Goal: Information Seeking & Learning: Learn about a topic

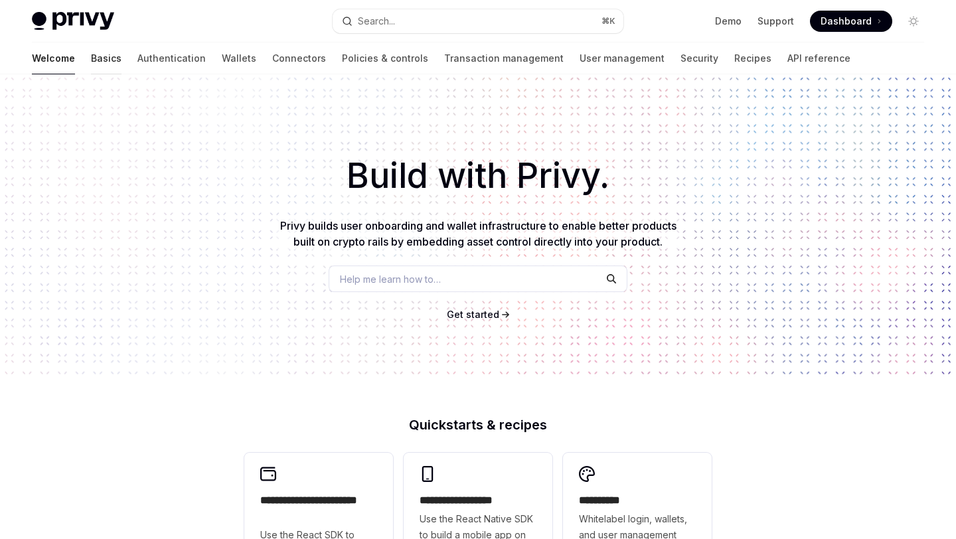
click at [91, 64] on link "Basics" at bounding box center [106, 59] width 31 height 32
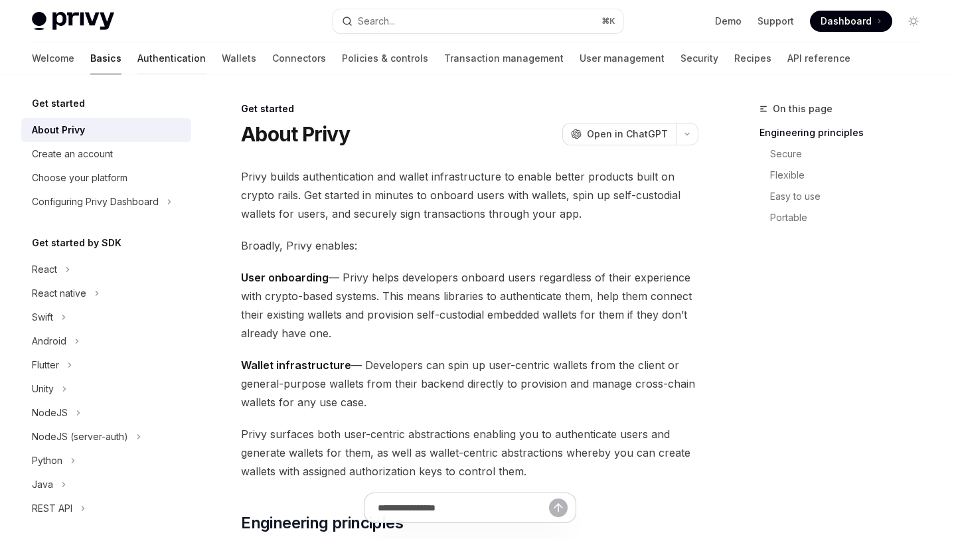
click at [137, 52] on link "Authentication" at bounding box center [171, 59] width 68 height 32
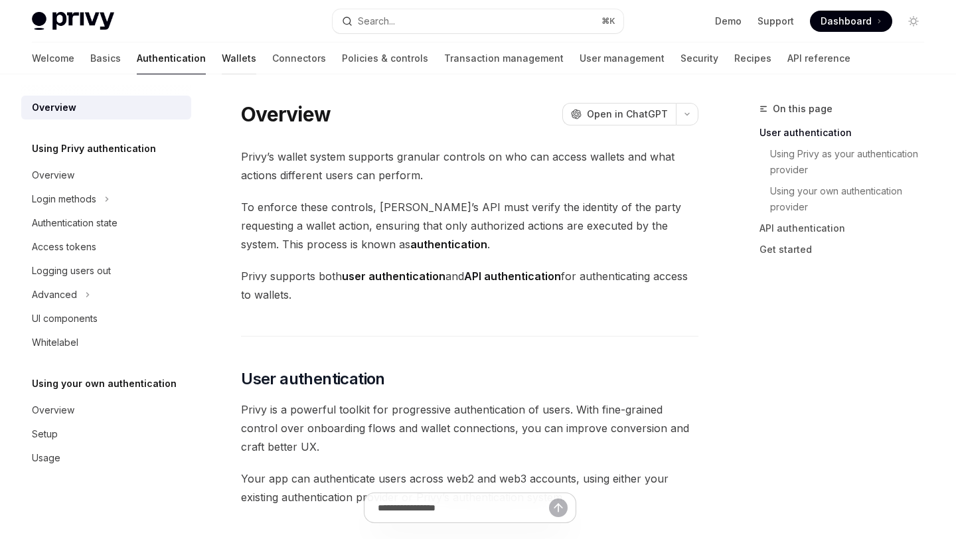
click at [222, 58] on link "Wallets" at bounding box center [239, 59] width 35 height 32
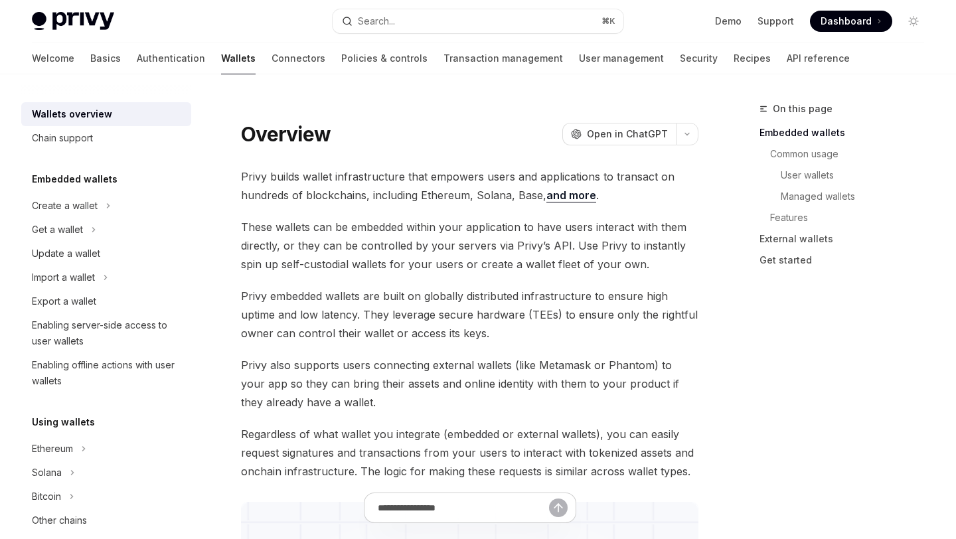
click at [264, 58] on div "Welcome Basics Authentication Wallets Connectors Policies & controls Transactio…" at bounding box center [441, 59] width 818 height 32
click at [272, 58] on link "Connectors" at bounding box center [299, 59] width 54 height 32
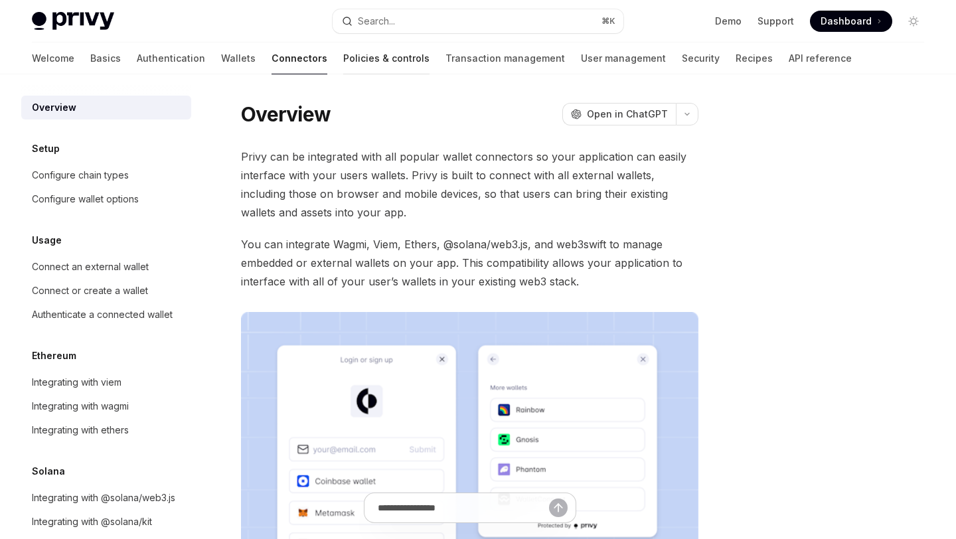
click at [343, 43] on link "Policies & controls" at bounding box center [386, 59] width 86 height 32
type textarea "*"
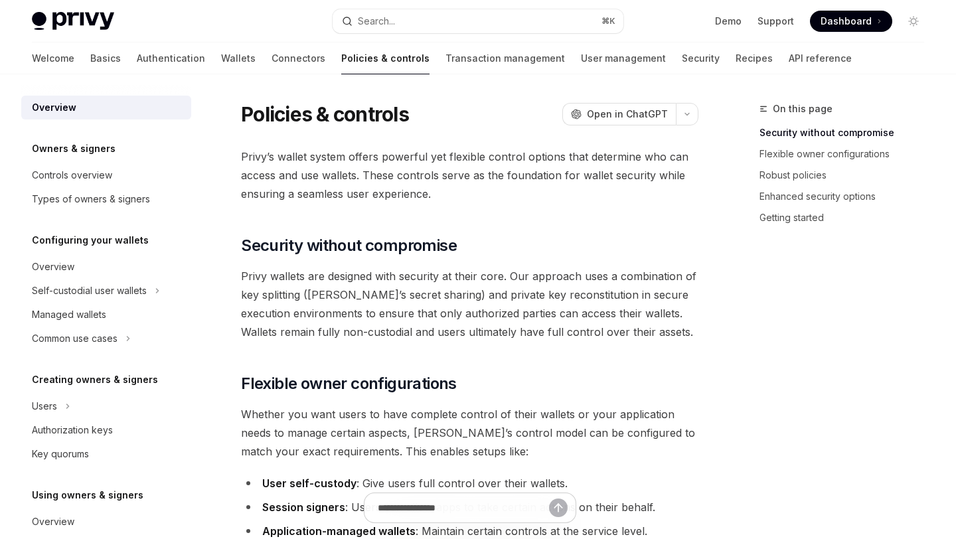
click at [411, 41] on div "Privy Docs home page Search... ⌘ K Demo Support Dashboard Dashboard Search..." at bounding box center [478, 21] width 893 height 43
click at [414, 28] on button "Search... ⌘ K" at bounding box center [478, 21] width 290 height 24
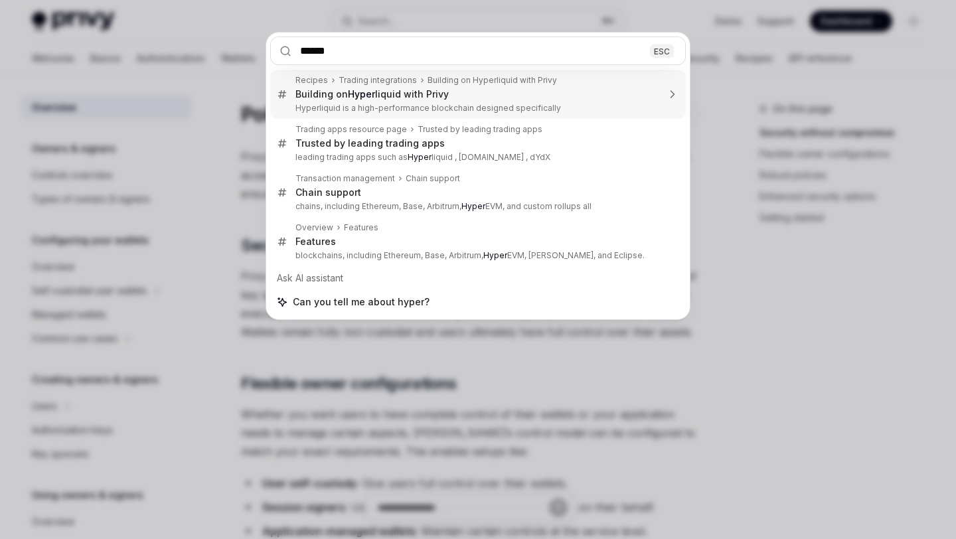
type input "*******"
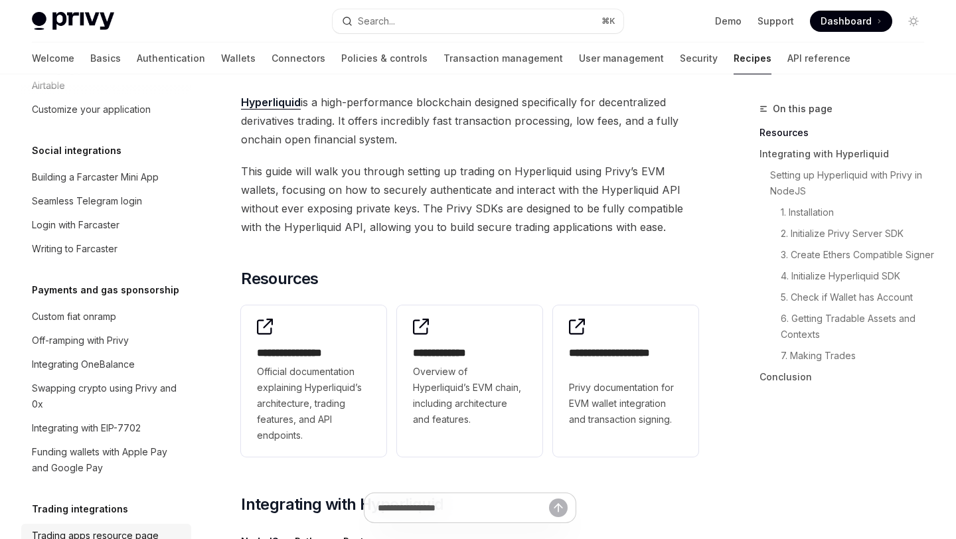
scroll to position [988, 0]
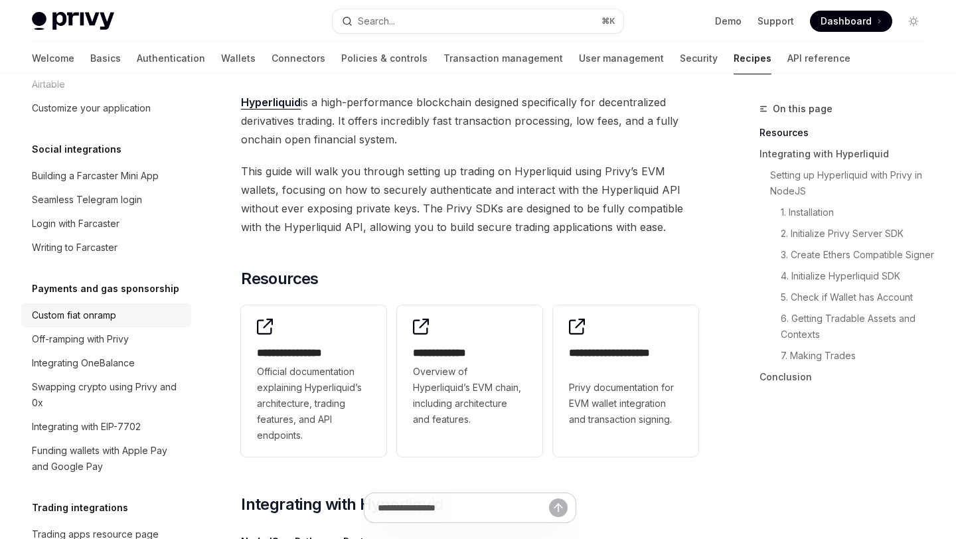
click at [124, 308] on div "Custom fiat onramp" at bounding box center [107, 316] width 151 height 16
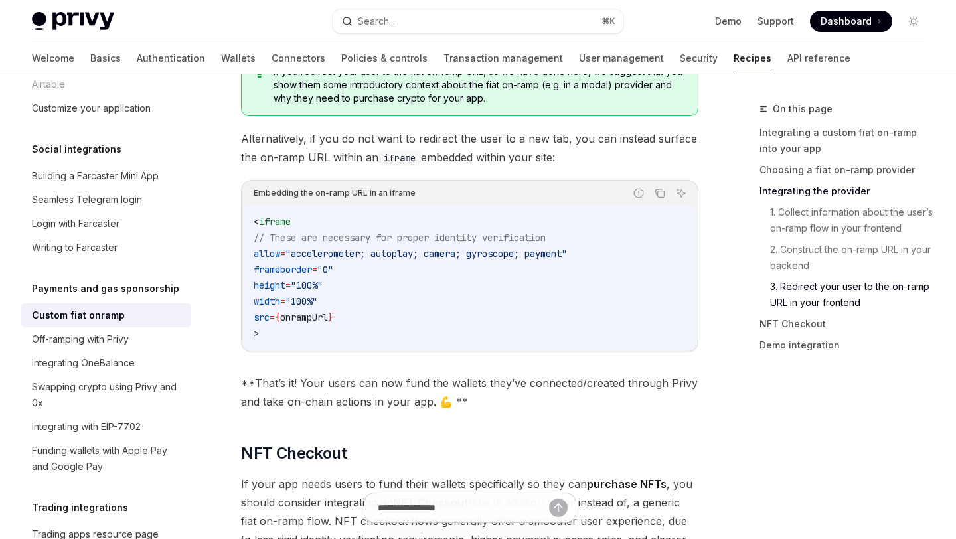
scroll to position [4584, 0]
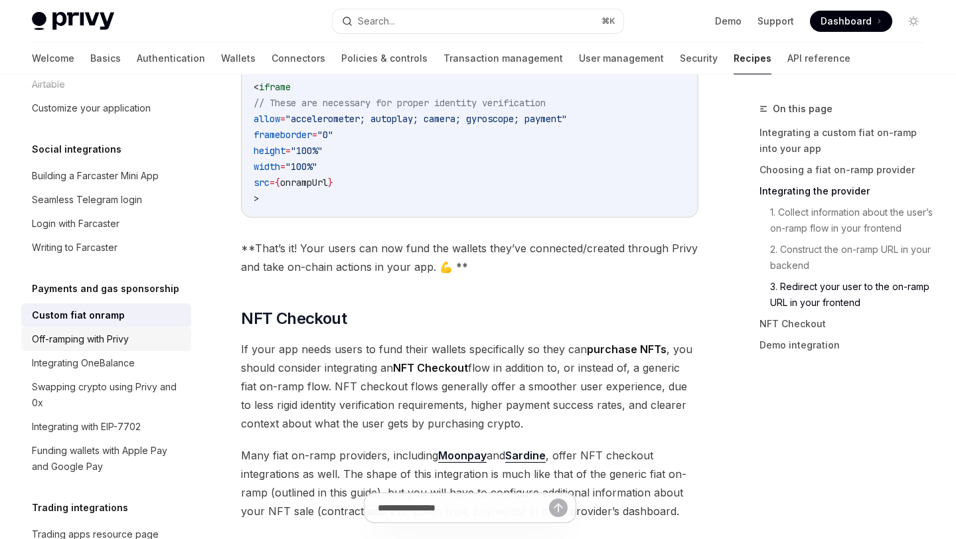
click at [122, 331] on div "Off-ramping with Privy" at bounding box center [80, 339] width 97 height 16
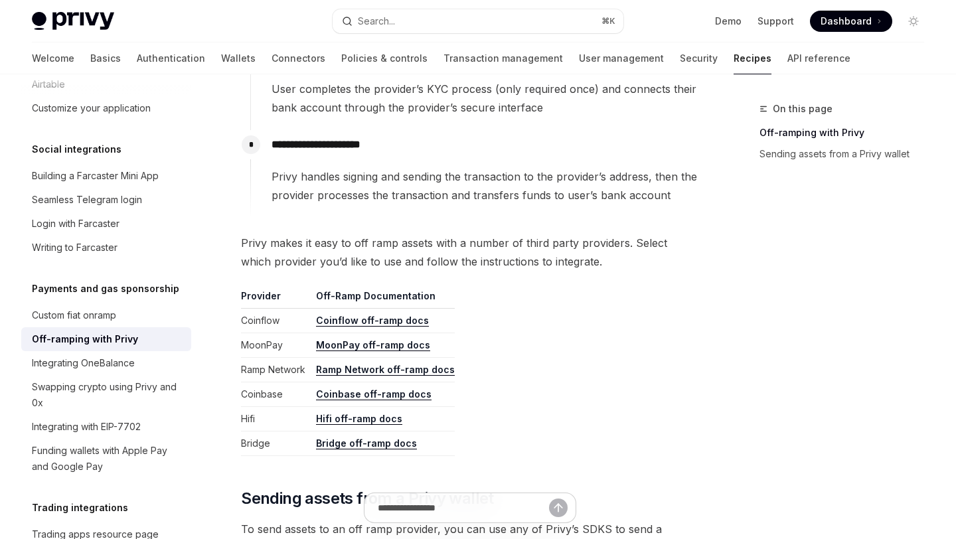
scroll to position [507, 0]
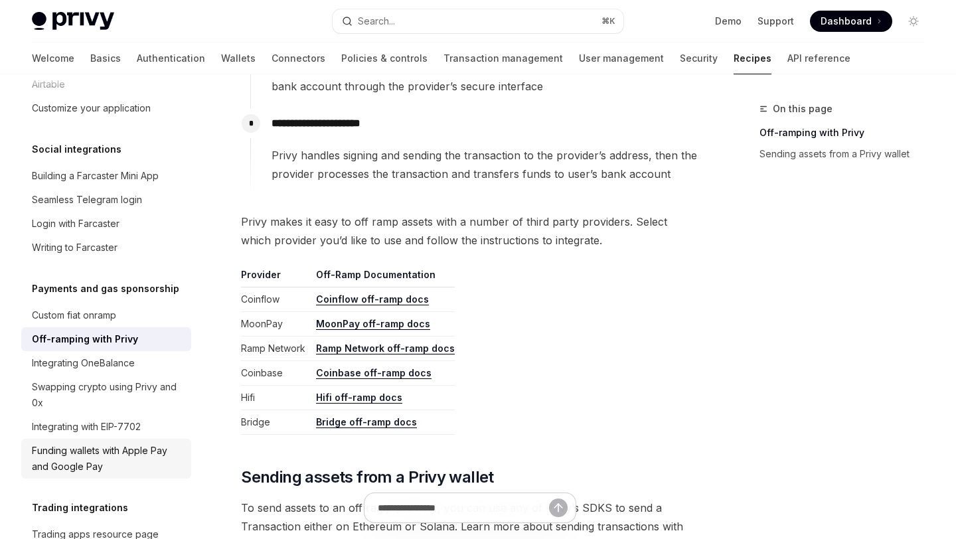
click at [112, 443] on div "Funding wallets with Apple Pay and Google Pay" at bounding box center [107, 459] width 151 height 32
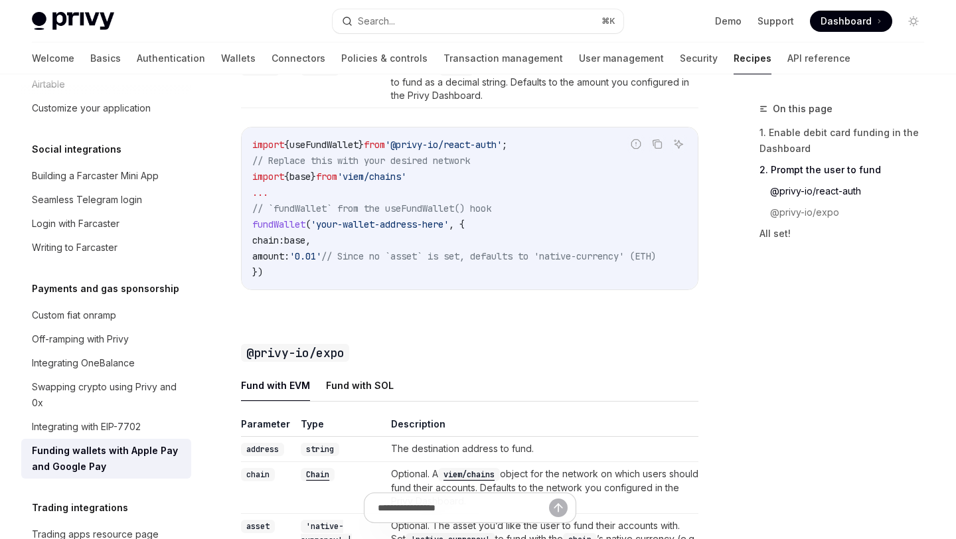
scroll to position [1261, 0]
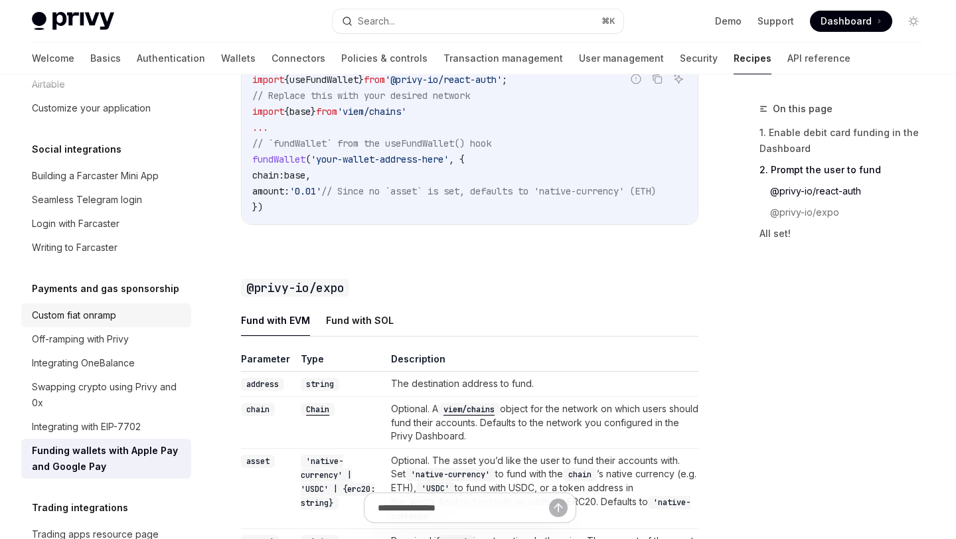
click at [94, 308] on div "Custom fiat onramp" at bounding box center [74, 316] width 84 height 16
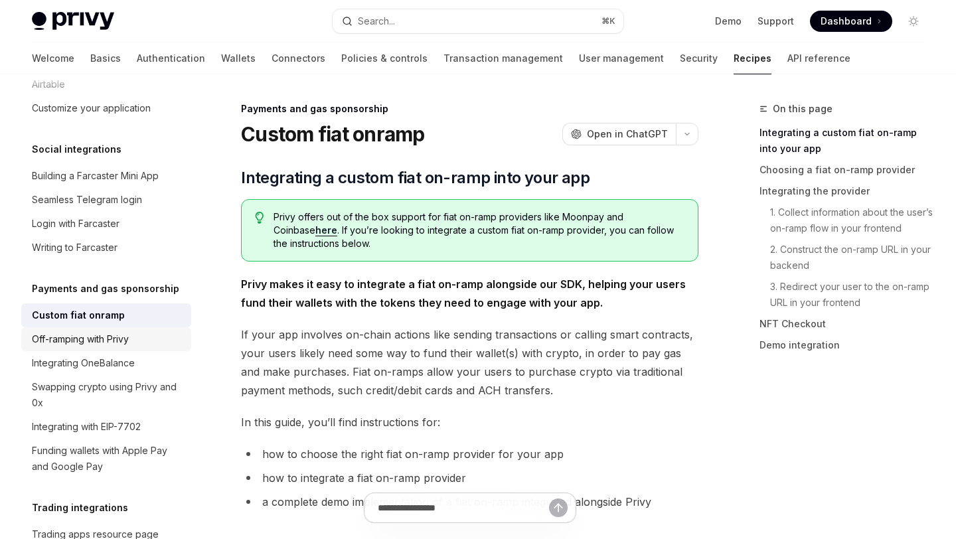
click at [137, 333] on link "Off-ramping with Privy" at bounding box center [106, 339] width 170 height 24
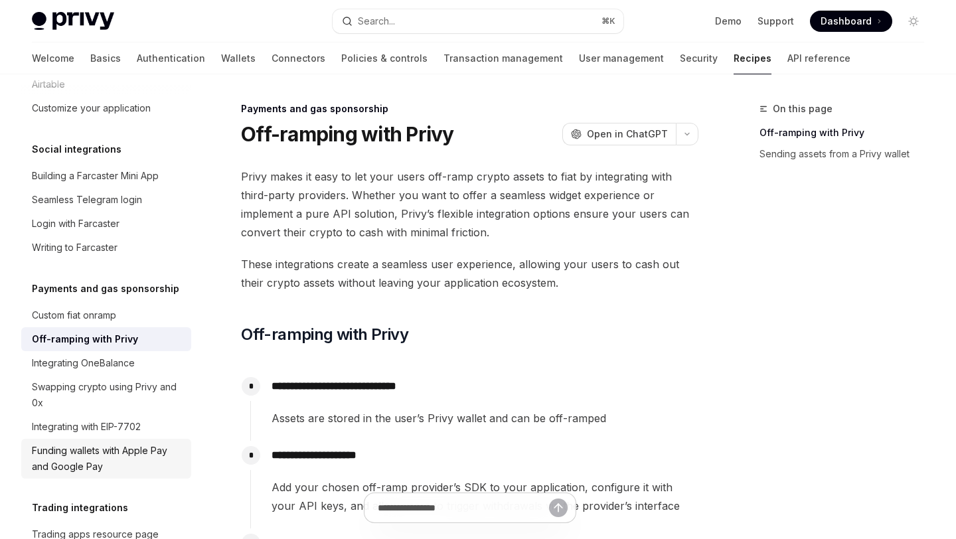
click at [174, 450] on div "Funding wallets with Apple Pay and Google Pay" at bounding box center [107, 459] width 151 height 32
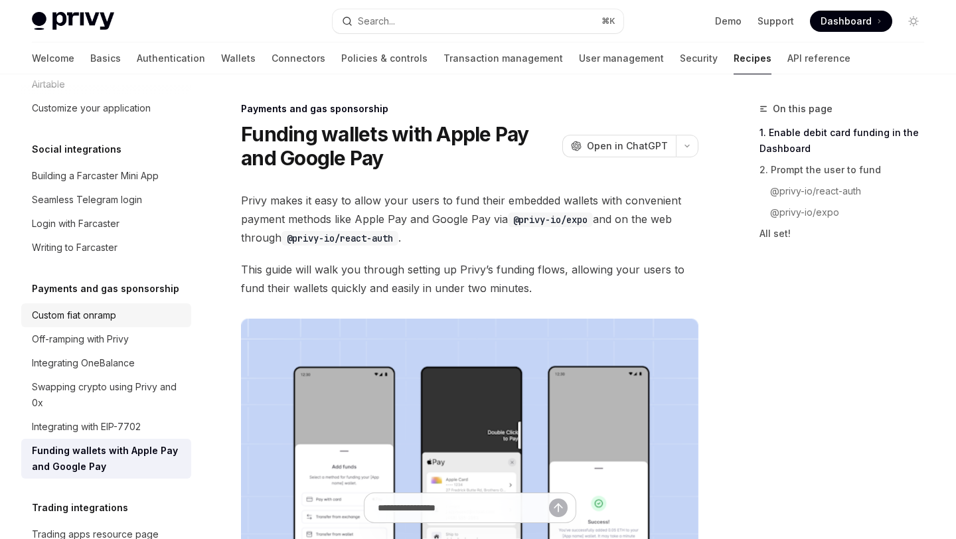
click at [88, 308] on link "Custom fiat onramp" at bounding box center [106, 316] width 170 height 24
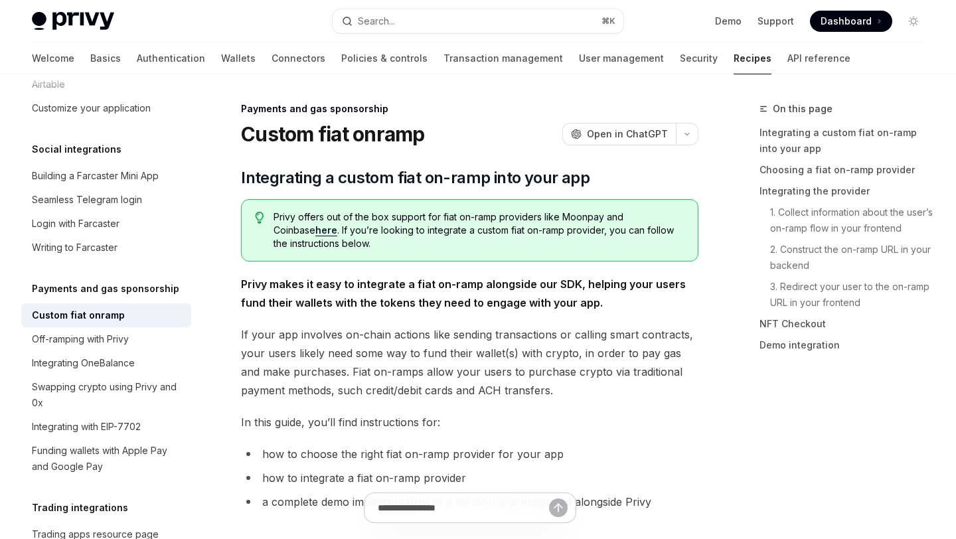
type textarea "*"
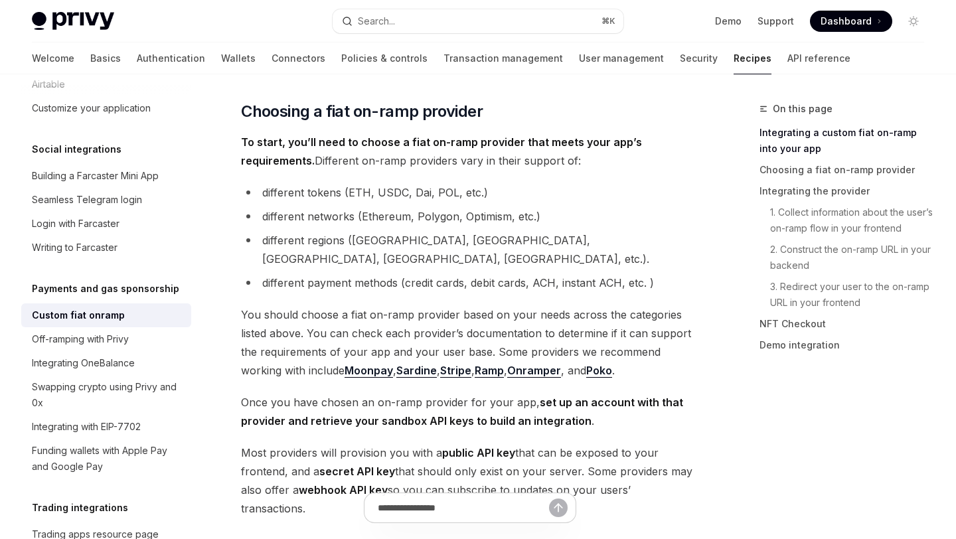
scroll to position [551, 0]
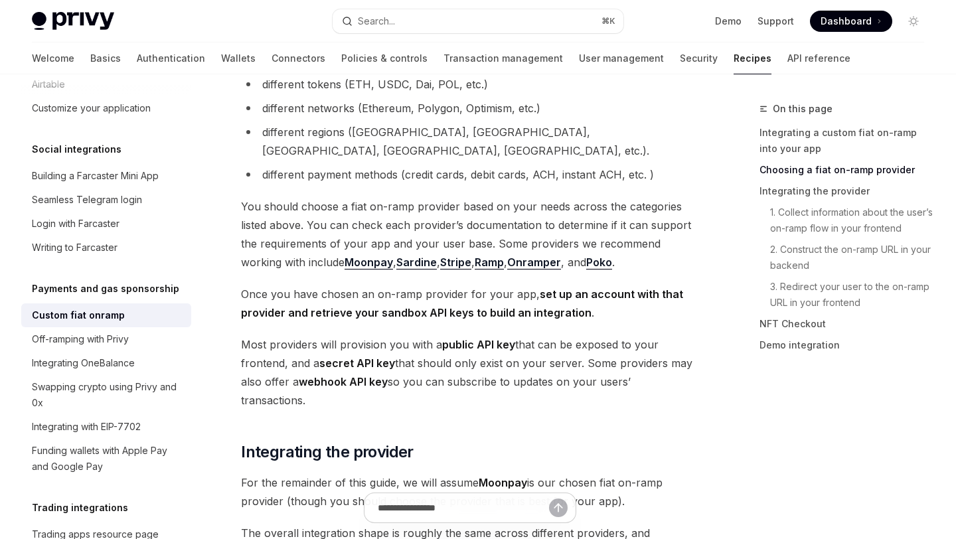
click at [345, 256] on link "Moonpay" at bounding box center [369, 263] width 48 height 14
